Goal: Check status: Check status

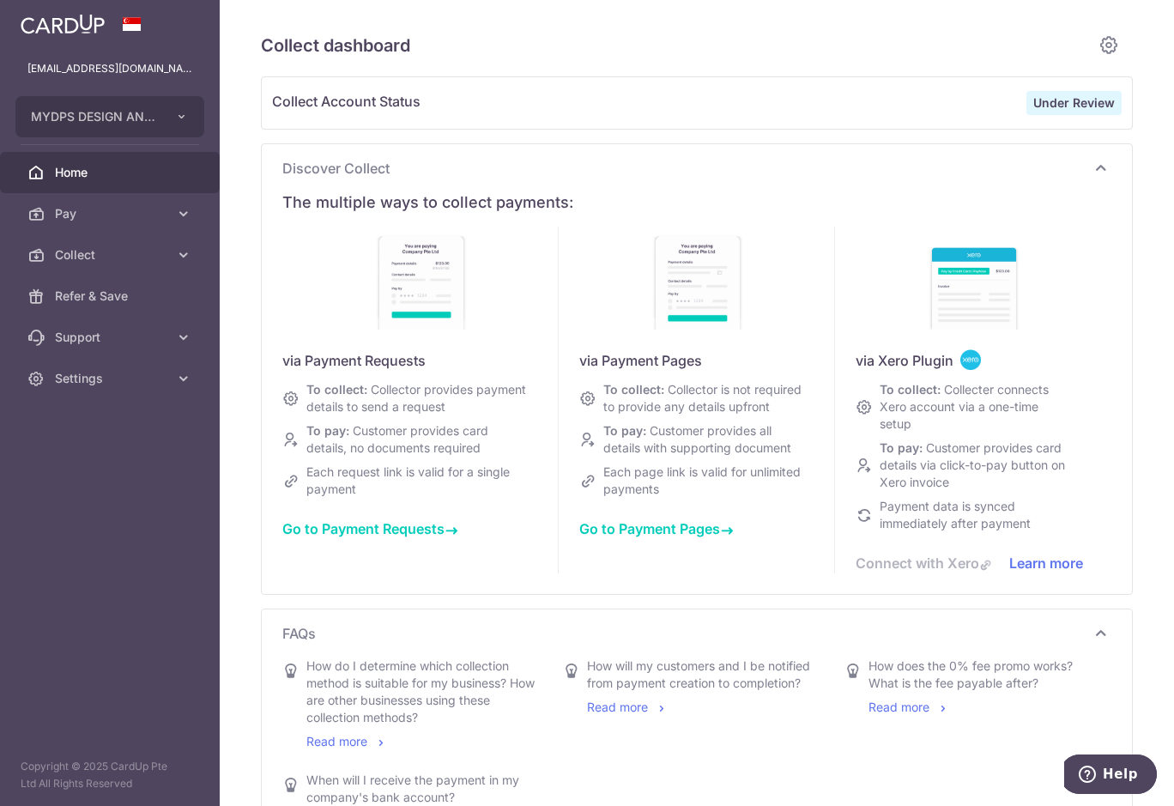
click at [86, 179] on span "Home" at bounding box center [111, 172] width 113 height 17
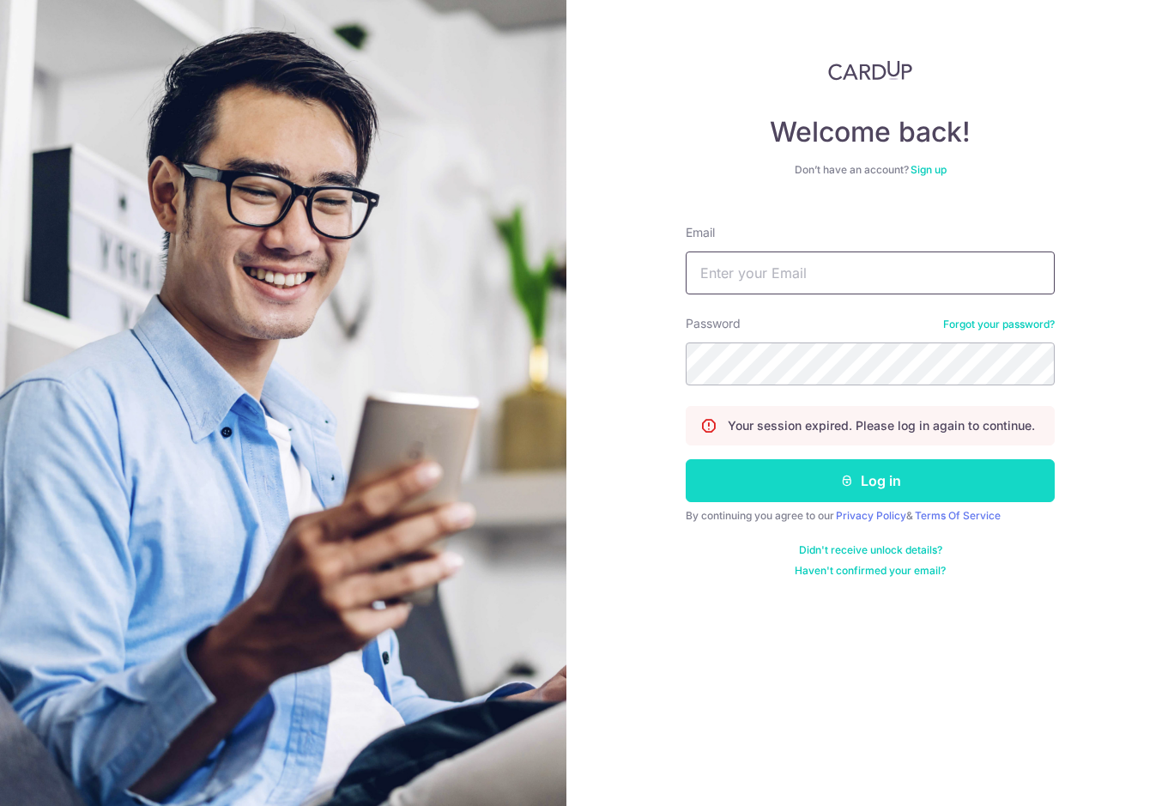
type input "[EMAIL_ADDRESS][DOMAIN_NAME]"
click at [807, 484] on button "Log in" at bounding box center [869, 480] width 369 height 43
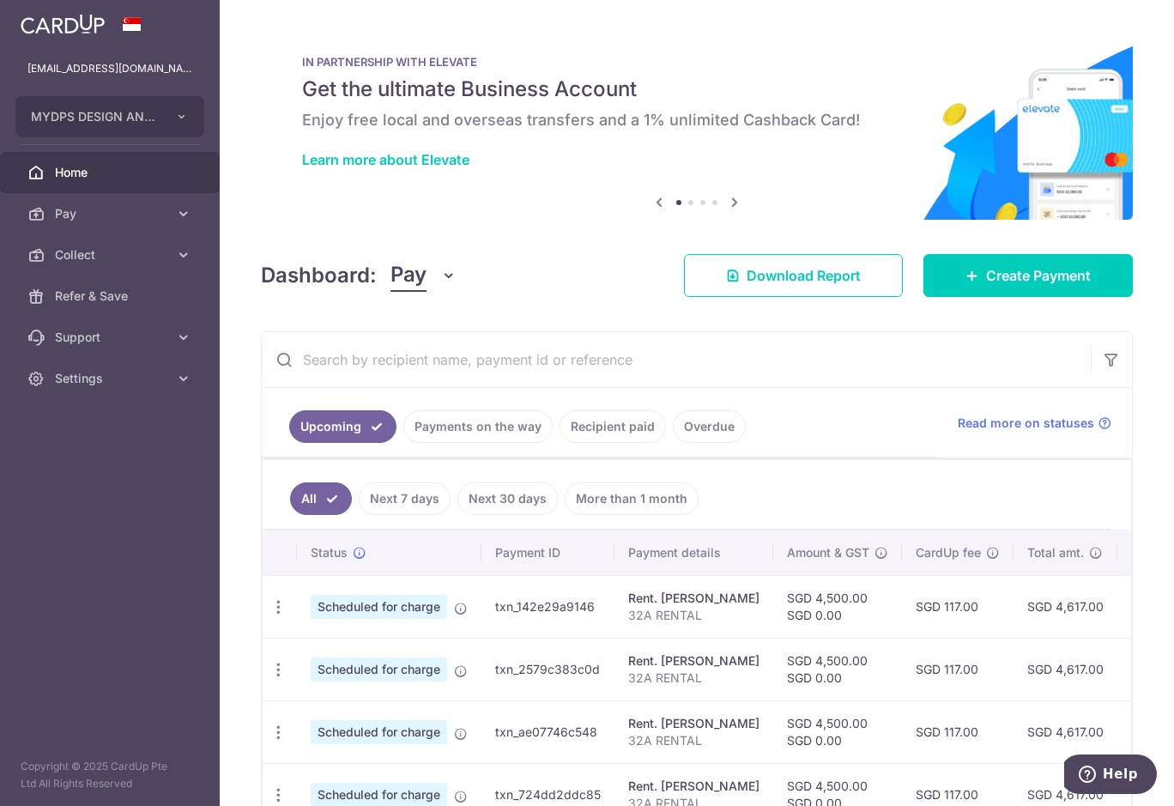
click at [516, 426] on link "Payments on the way" at bounding box center [477, 426] width 149 height 33
